Goal: Register for event/course

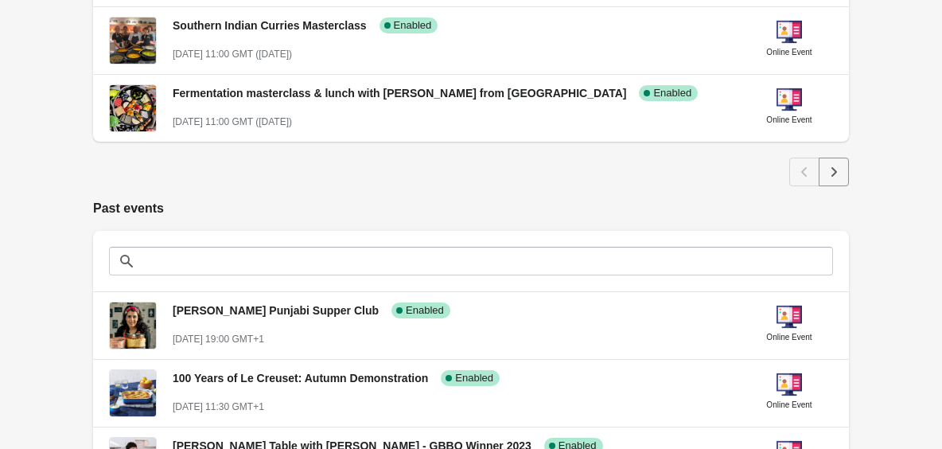
scroll to position [956, 0]
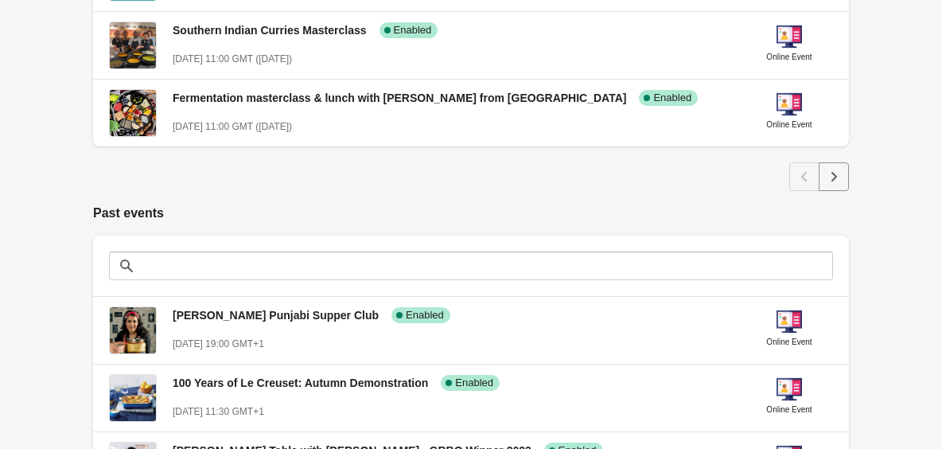
click at [837, 179] on icon "Next" at bounding box center [834, 177] width 16 height 16
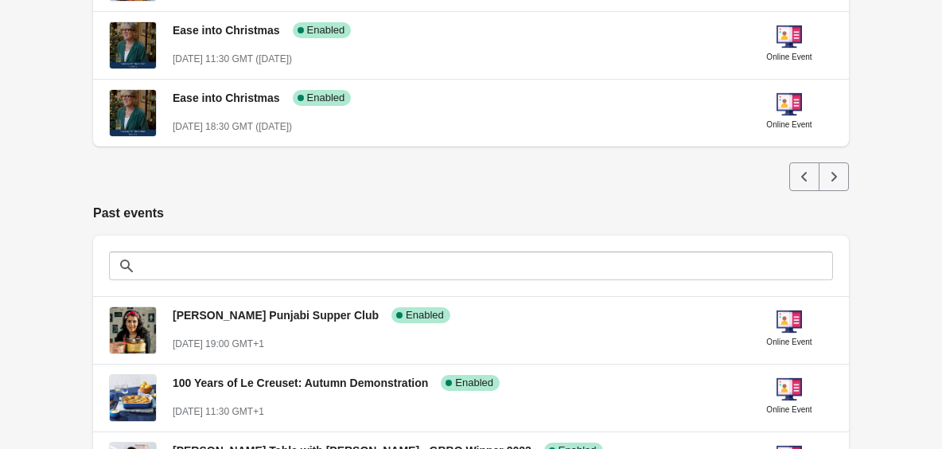
click at [833, 174] on icon "Next" at bounding box center [834, 177] width 16 height 16
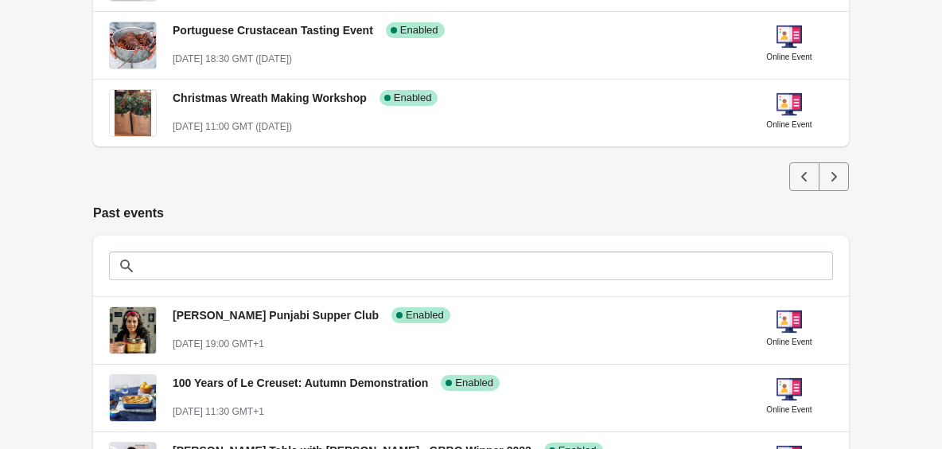
click at [833, 174] on icon "Next" at bounding box center [834, 177] width 16 height 16
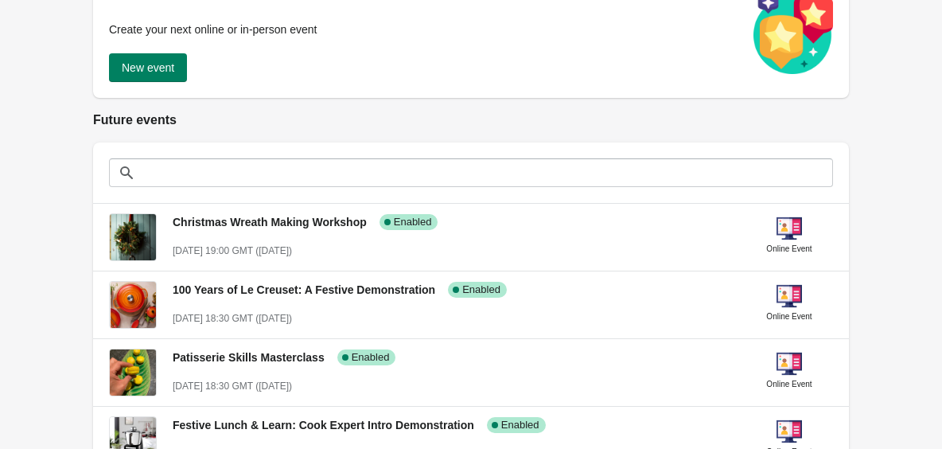
scroll to position [313, 0]
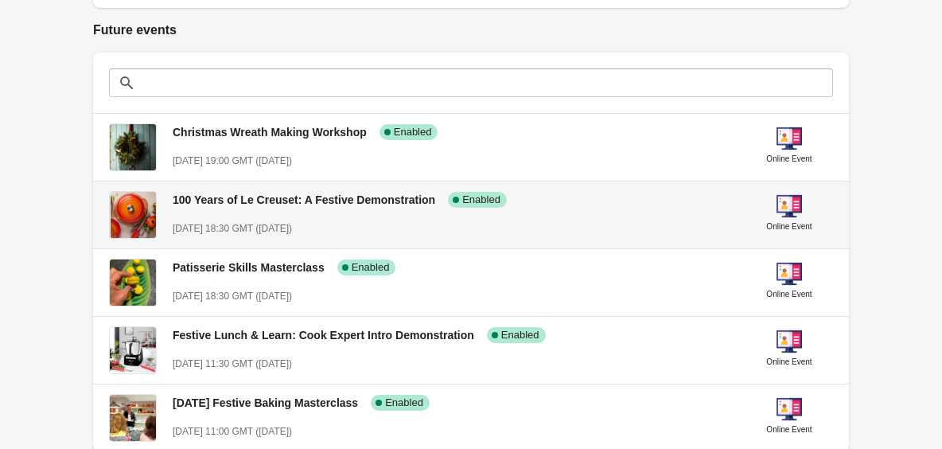
click at [429, 202] on span "100 Years of Le Creuset: A Festive Demonstration" at bounding box center [304, 199] width 263 height 13
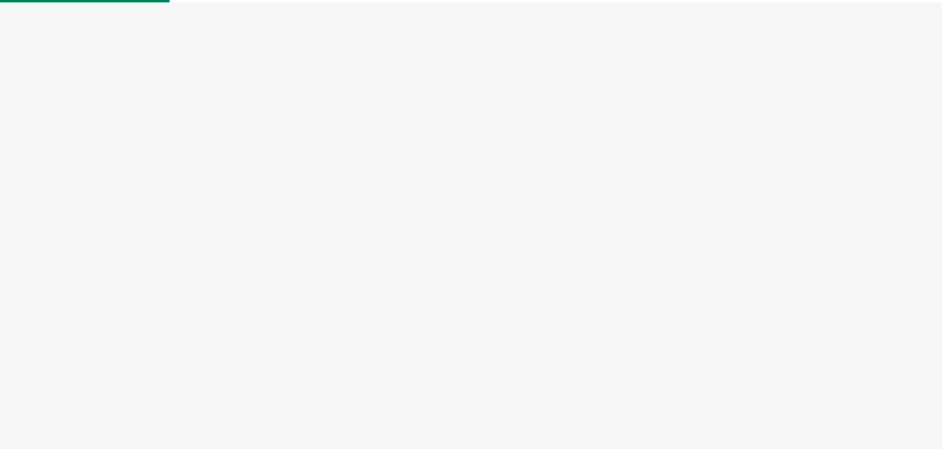
select select "US"
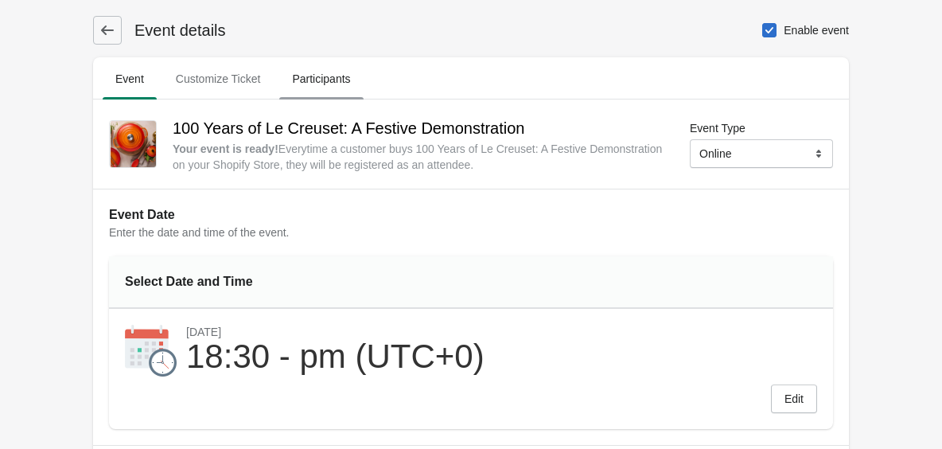
click at [320, 80] on span "Participants" at bounding box center [321, 78] width 84 height 29
select select "US"
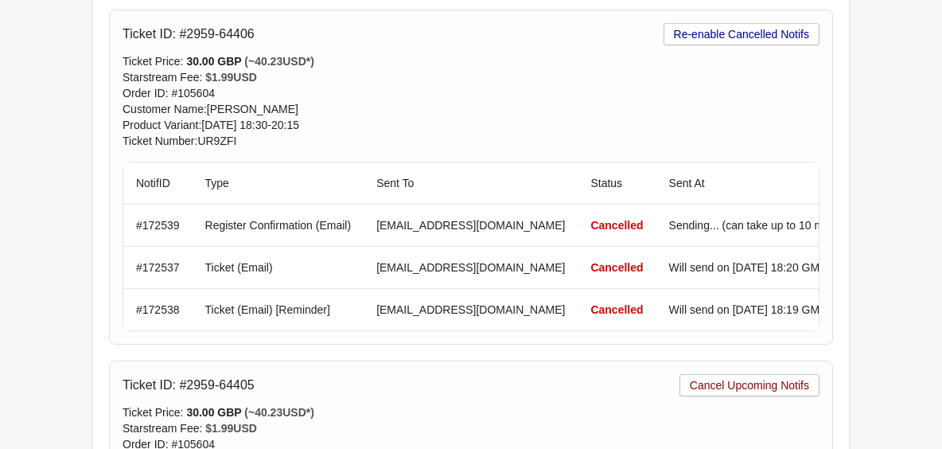
scroll to position [835, 0]
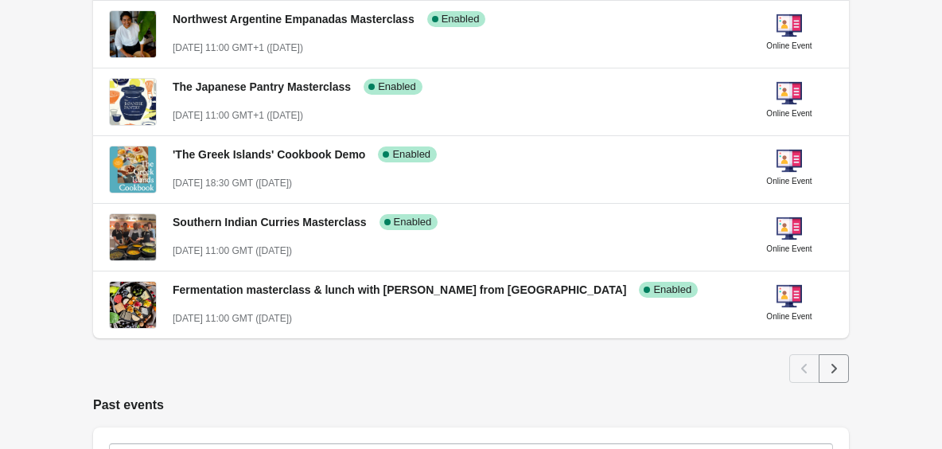
scroll to position [769, 0]
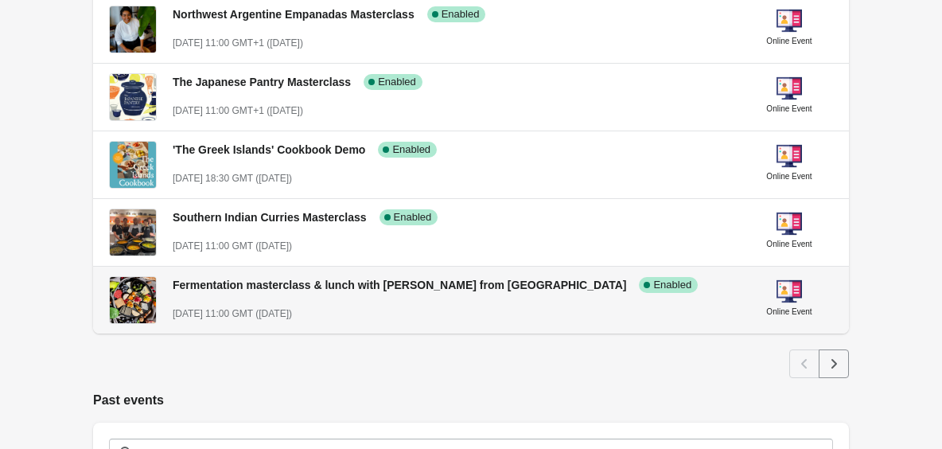
click at [412, 284] on span "Fermentation masterclass & lunch with [PERSON_NAME] from [GEOGRAPHIC_DATA]" at bounding box center [400, 285] width 454 height 13
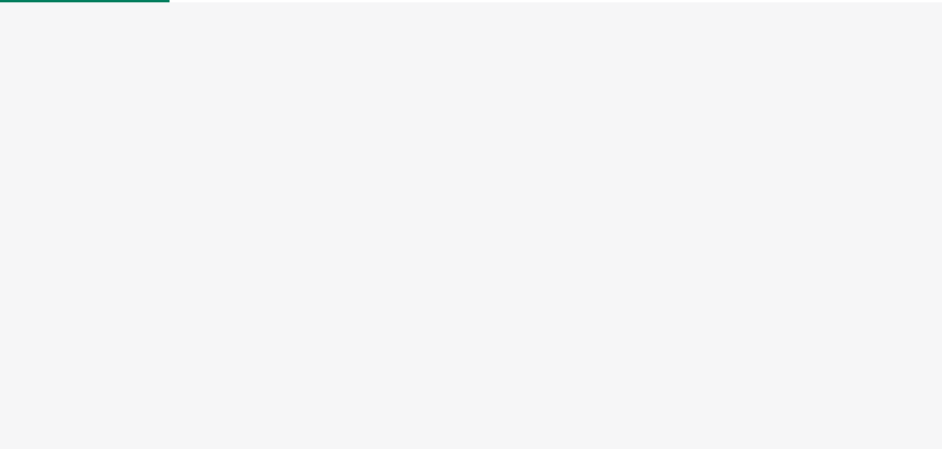
select select "US"
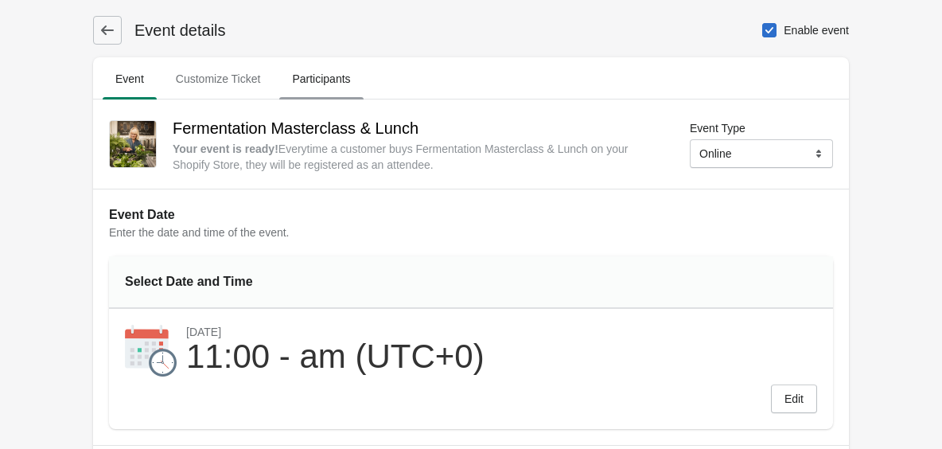
click at [320, 74] on span "Participants" at bounding box center [321, 78] width 84 height 29
select select "US"
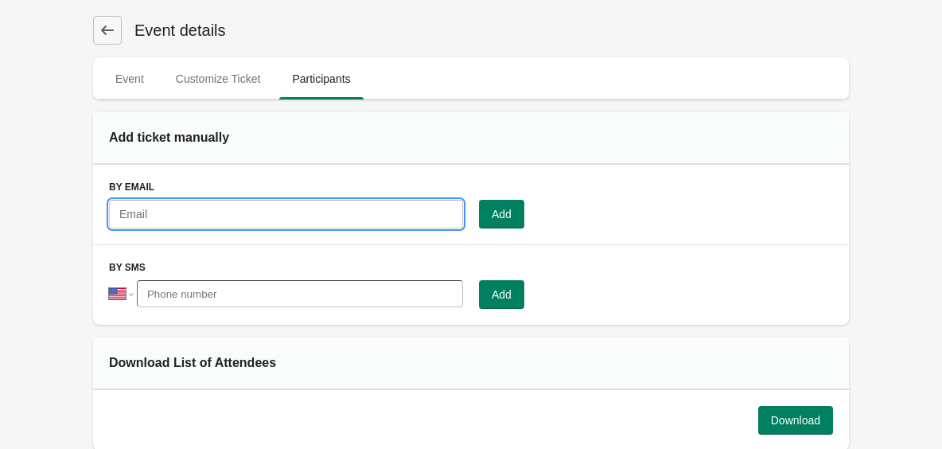
click at [192, 217] on input "text" at bounding box center [286, 214] width 354 height 29
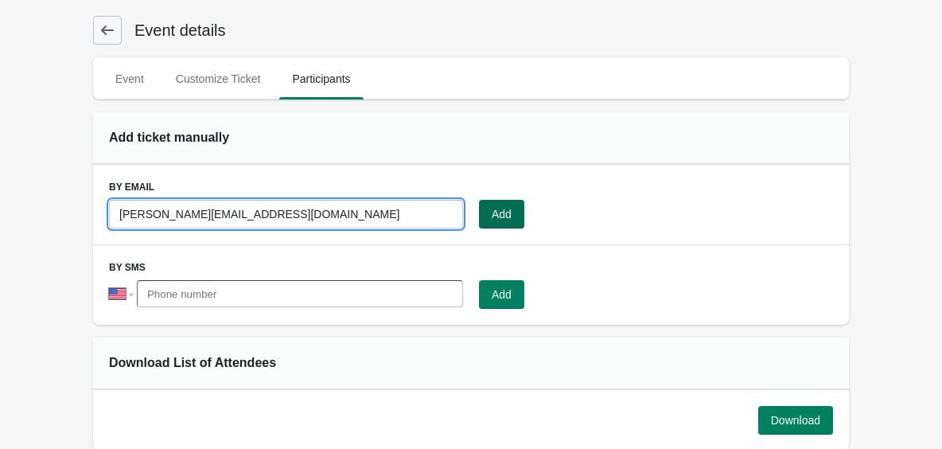
type input "hannan@btinternet.com"
click at [501, 209] on span "Add" at bounding box center [502, 214] width 20 height 13
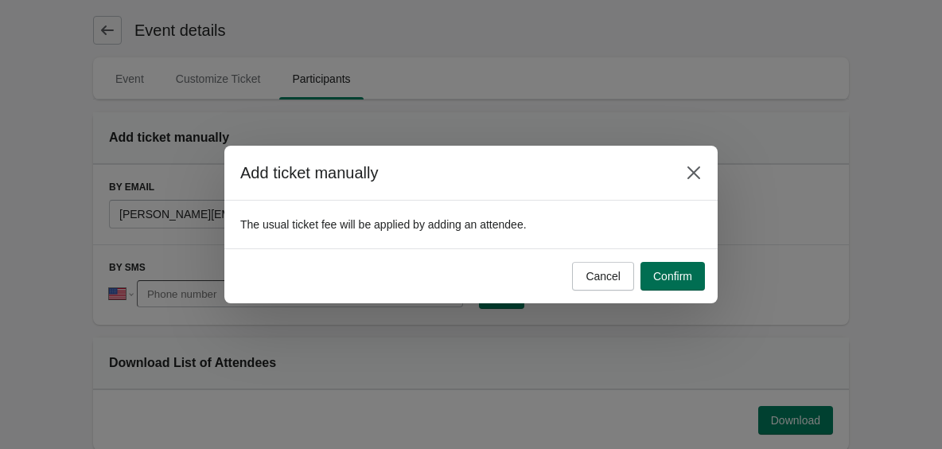
click at [673, 271] on span "Confirm" at bounding box center [672, 276] width 39 height 13
